Goal: Task Accomplishment & Management: Manage account settings

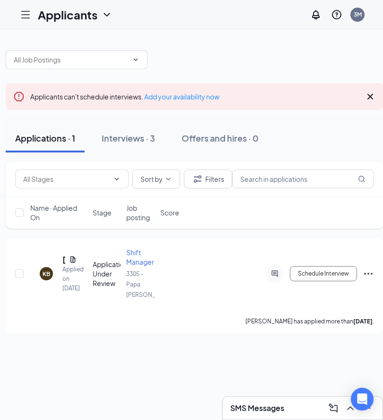
scroll to position [0, 12]
click at [127, 134] on div "Interviews · 3" at bounding box center [126, 138] width 53 height 12
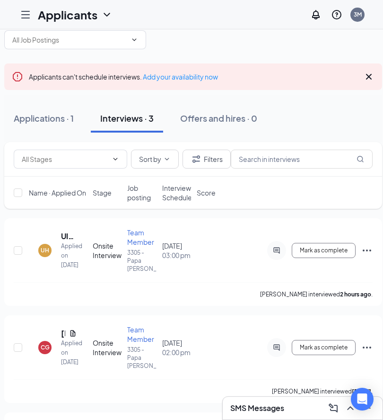
scroll to position [42, 0]
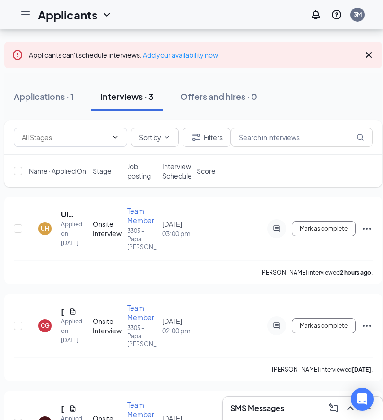
click at [367, 421] on icon "Ellipses" at bounding box center [366, 422] width 11 height 11
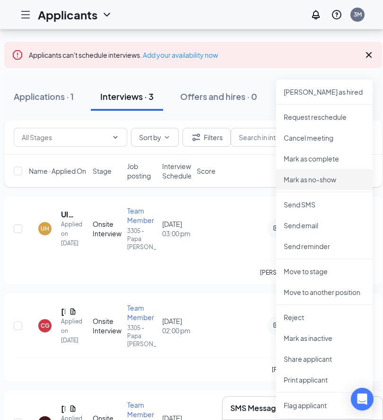
click at [319, 176] on p "Mark as no-show" at bounding box center [324, 179] width 81 height 9
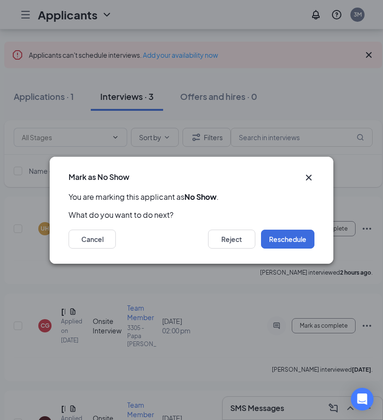
click at [224, 248] on button "Reject" at bounding box center [231, 238] width 47 height 19
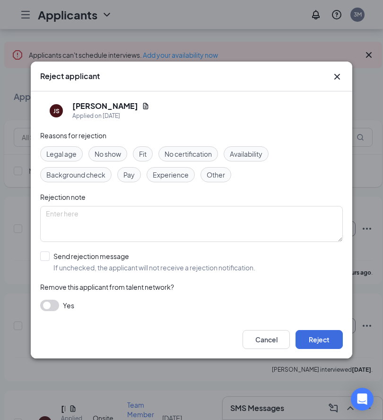
click at [108, 159] on span "No show" at bounding box center [108, 154] width 26 height 10
click at [40, 272] on input "Send rejection message If unchecked, the applicant will not receive a rejection…" at bounding box center [147, 261] width 215 height 21
checkbox input "true"
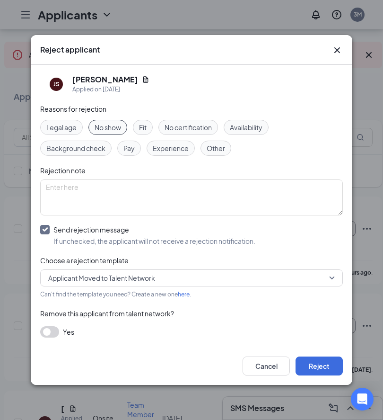
click at [323, 375] on button "Reject" at bounding box center [319, 365] width 47 height 19
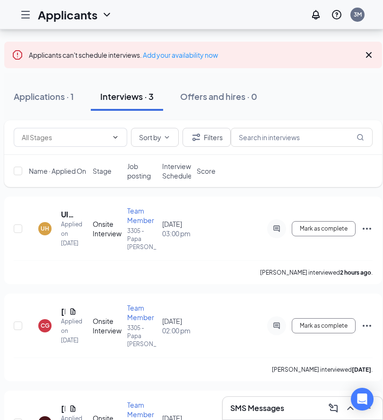
scroll to position [0, 0]
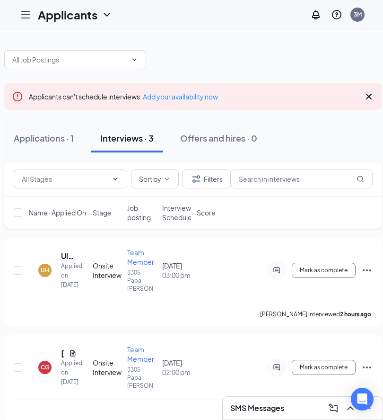
click at [27, 133] on div "Applications · 1" at bounding box center [44, 138] width 60 height 12
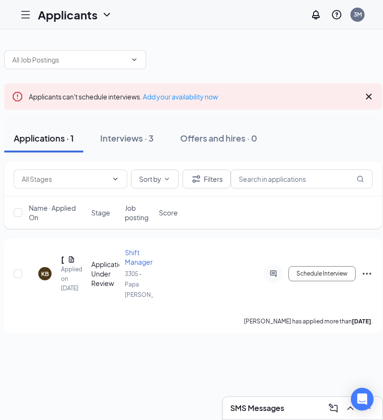
click at [348, 413] on icon "ChevronUp" at bounding box center [350, 407] width 11 height 11
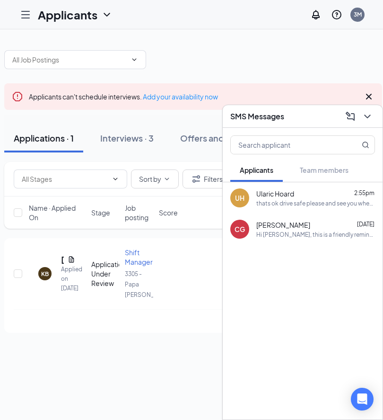
click at [287, 229] on span "[PERSON_NAME]" at bounding box center [283, 224] width 54 height 9
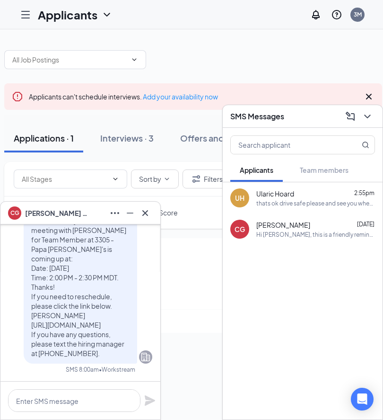
click at [150, 219] on icon "Cross" at bounding box center [145, 212] width 11 height 11
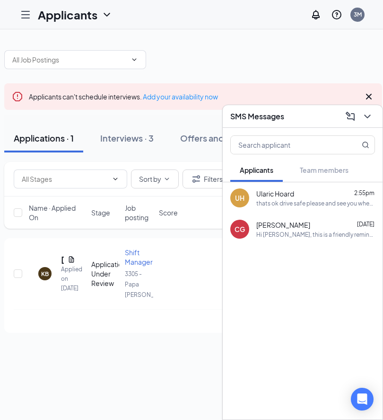
click at [273, 122] on h3 "SMS Messages" at bounding box center [257, 116] width 54 height 10
